Goal: Task Accomplishment & Management: Use online tool/utility

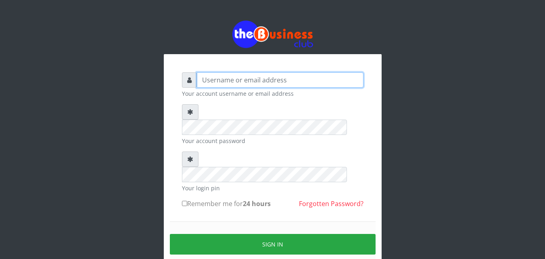
click at [201, 81] on input "text" at bounding box center [280, 79] width 167 height 15
type input "siesther"
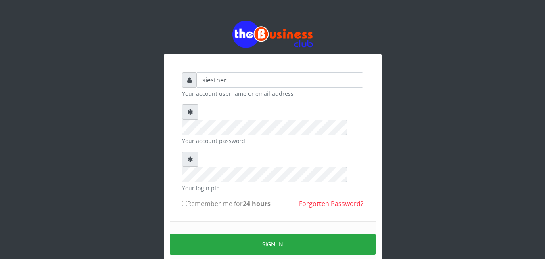
click at [214, 221] on div "Sign in" at bounding box center [273, 244] width 206 height 46
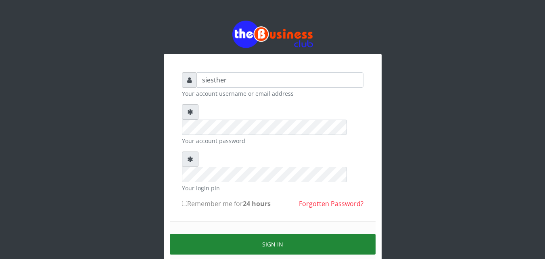
click at [313, 234] on button "Sign in" at bounding box center [273, 244] width 206 height 21
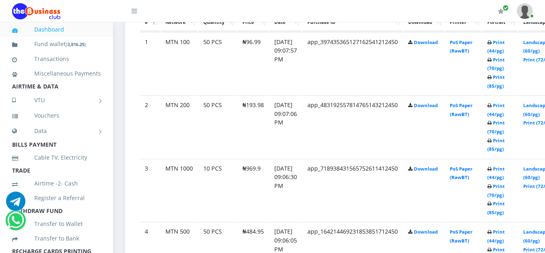
scroll to position [476, 0]
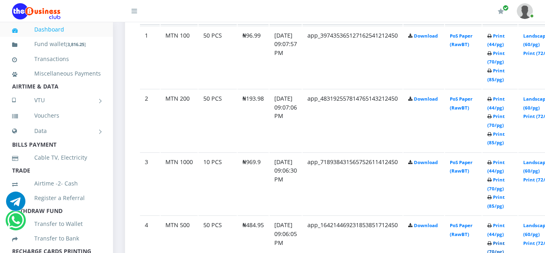
click at [505, 251] on link "Print (70/pg)" at bounding box center [496, 247] width 17 height 15
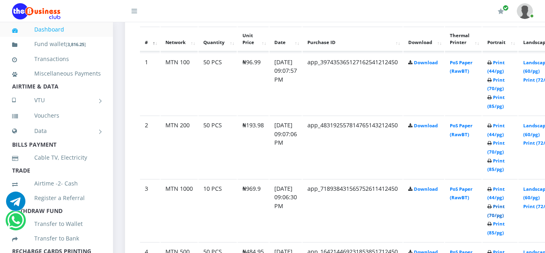
click at [505, 217] on link "Print (70/pg)" at bounding box center [496, 210] width 17 height 15
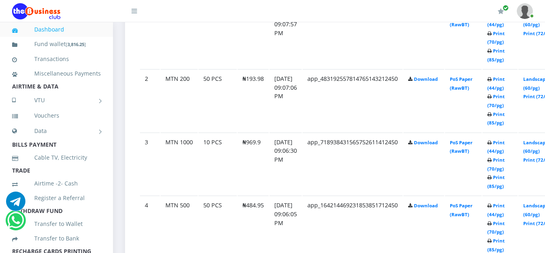
scroll to position [476, 0]
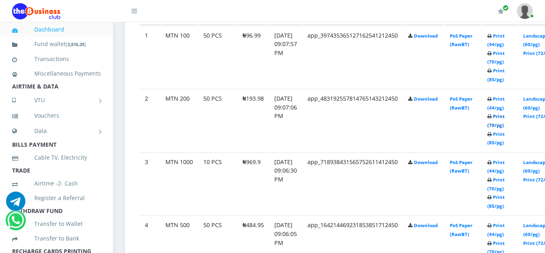
click at [505, 127] on link "Print (70/pg)" at bounding box center [496, 120] width 17 height 15
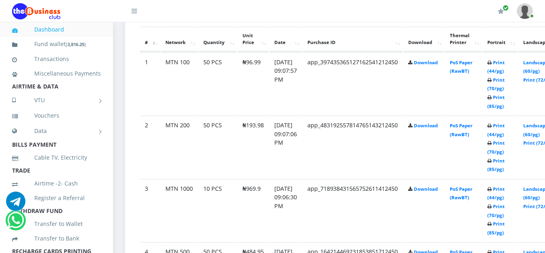
scroll to position [476, 0]
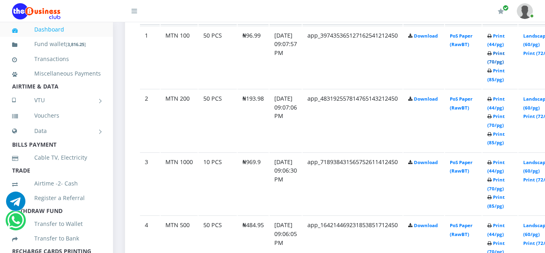
click at [505, 65] on link "Print (70/pg)" at bounding box center [496, 57] width 17 height 15
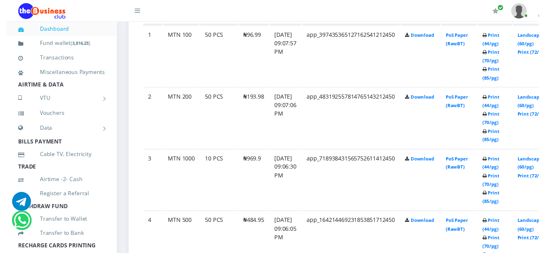
scroll to position [449, 0]
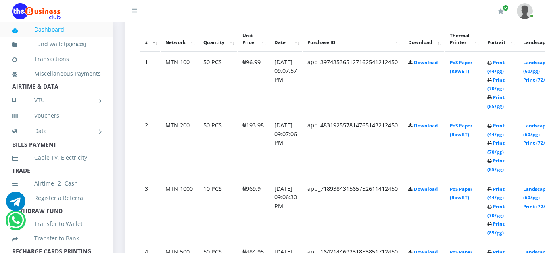
click at [533, 17] on link at bounding box center [525, 11] width 16 height 22
